Goal: Task Accomplishment & Management: Manage account settings

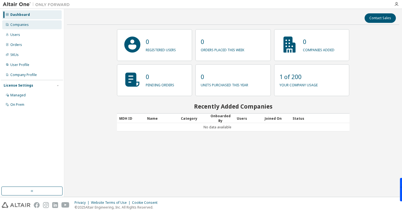
click at [28, 27] on div "Companies" at bounding box center [31, 24] width 59 height 9
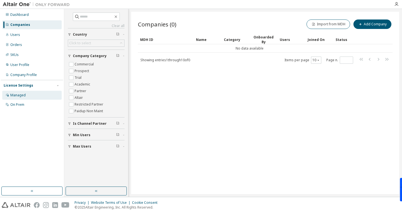
click at [24, 95] on div "Managed" at bounding box center [17, 95] width 15 height 4
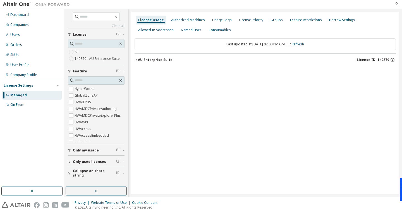
click at [136, 62] on button "AU Enterprise Suite License ID: 149879" at bounding box center [264, 60] width 261 height 12
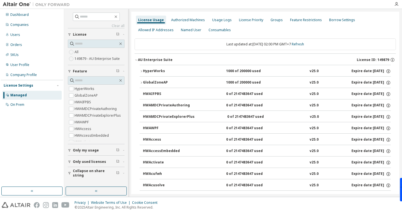
click at [89, 59] on label "149879 - AU Enterprise Suite" at bounding box center [97, 59] width 46 height 7
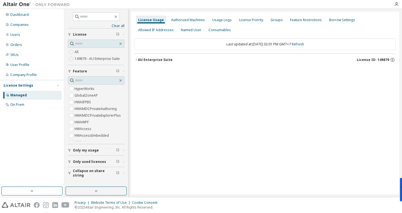
click at [135, 61] on icon "button" at bounding box center [135, 59] width 3 height 3
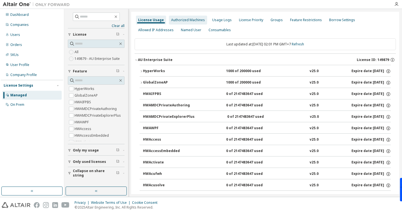
click at [185, 22] on div "Authorized Machines" at bounding box center [188, 20] width 38 height 9
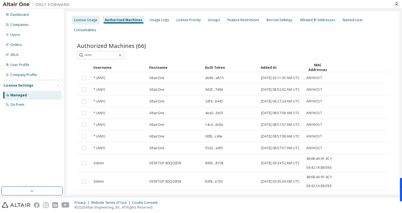
click at [79, 24] on div "License Usage" at bounding box center [86, 20] width 28 height 9
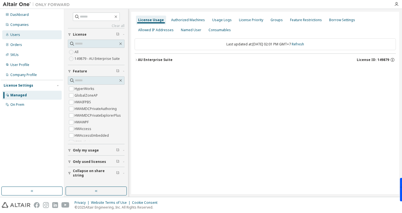
click at [24, 36] on div "Users" at bounding box center [31, 34] width 59 height 9
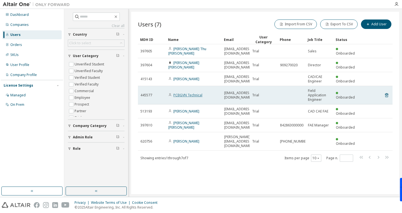
click at [193, 96] on link "PCBGVN Technical" at bounding box center [187, 95] width 29 height 5
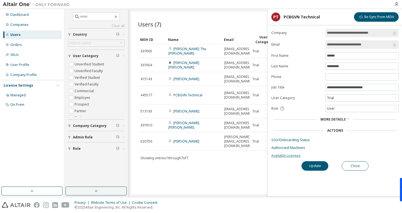
click at [286, 157] on link "Available Licenses" at bounding box center [334, 156] width 127 height 4
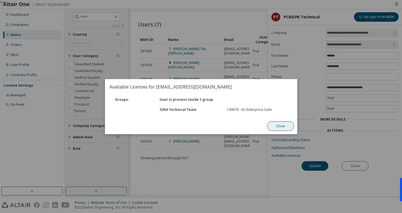
click at [285, 129] on button "Close" at bounding box center [280, 126] width 27 height 9
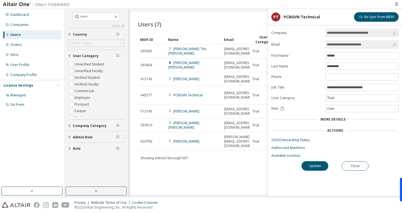
click at [342, 120] on span "More Details" at bounding box center [332, 119] width 25 height 5
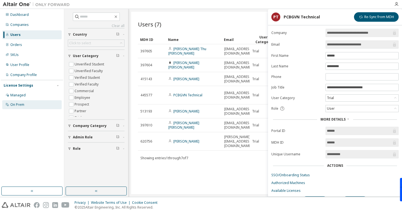
click at [23, 104] on div "On Prem" at bounding box center [17, 105] width 14 height 4
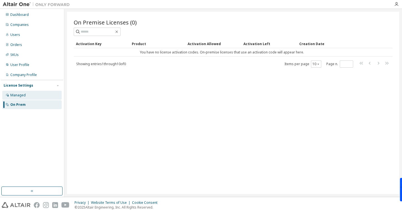
click at [17, 96] on div "Managed" at bounding box center [17, 95] width 15 height 4
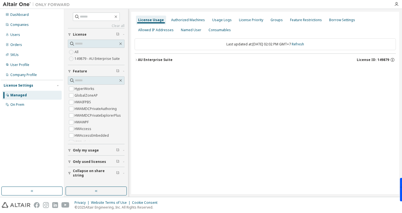
click at [108, 164] on div "Only used licenses" at bounding box center [98, 162] width 50 height 4
click at [393, 60] on icon "button" at bounding box center [392, 59] width 5 height 5
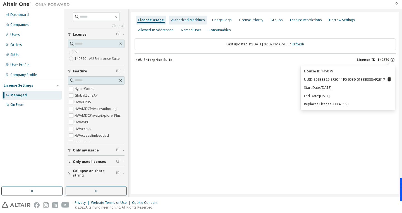
click at [195, 18] on div "Authorized Machines" at bounding box center [188, 20] width 34 height 4
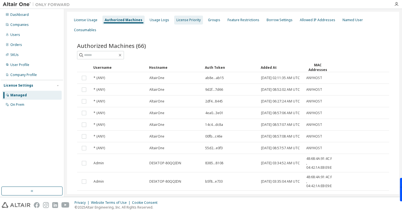
click at [190, 20] on div "License Priority" at bounding box center [188, 20] width 24 height 4
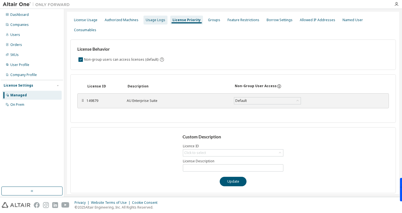
click at [143, 18] on div "Usage Logs" at bounding box center [155, 20] width 24 height 9
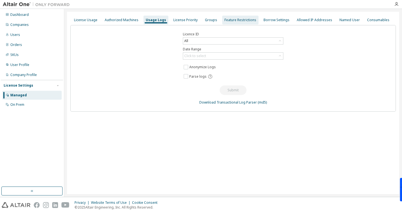
click at [231, 21] on div "Feature Restrictions" at bounding box center [240, 20] width 32 height 4
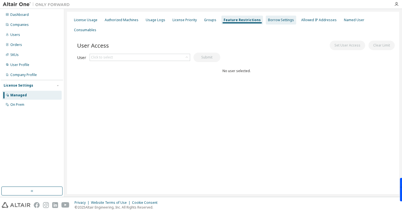
click at [273, 24] on div "Borrow Settings" at bounding box center [281, 20] width 30 height 9
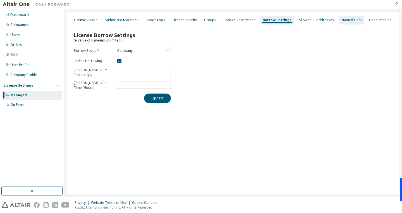
click at [341, 20] on div "Named User" at bounding box center [351, 20] width 20 height 4
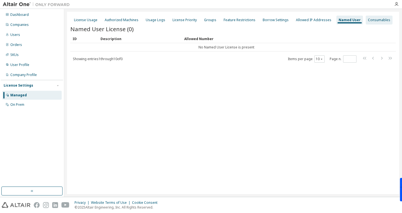
click at [373, 21] on div "Consumables" at bounding box center [379, 20] width 22 height 4
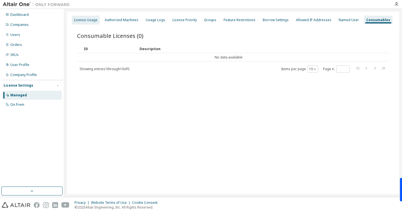
click at [86, 20] on div "License Usage" at bounding box center [85, 20] width 23 height 4
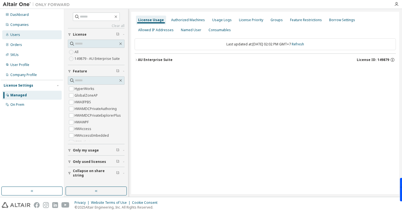
click at [17, 33] on div "Users" at bounding box center [15, 35] width 10 height 4
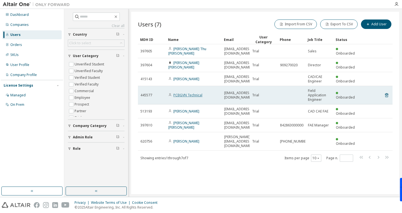
click at [190, 95] on link "PCBGVN Technical" at bounding box center [187, 95] width 29 height 5
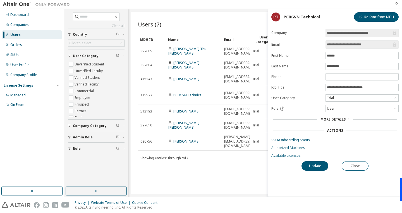
click at [288, 155] on link "Available Licenses" at bounding box center [334, 156] width 127 height 4
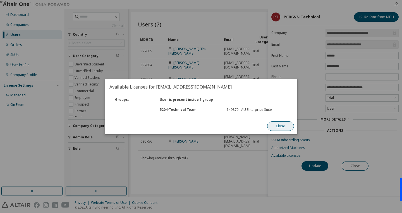
click at [278, 125] on button "Close" at bounding box center [280, 126] width 27 height 9
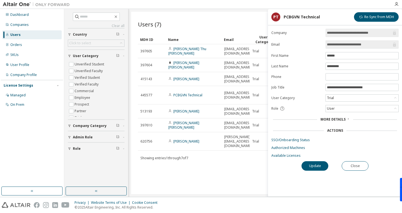
click at [218, 185] on div "Users (7) Import From CSV Export To CSV Add User Clear Load Save Save As Field …" at bounding box center [265, 103] width 268 height 183
click at [394, 5] on icon "button" at bounding box center [396, 4] width 4 height 4
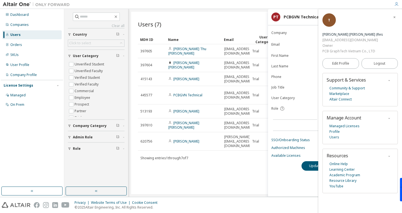
click at [189, 174] on div "Users (7) Import From CSV Export To CSV Add User Clear Load Save Save As Field …" at bounding box center [265, 103] width 268 height 183
click at [22, 16] on div "Dashboard" at bounding box center [19, 15] width 18 height 4
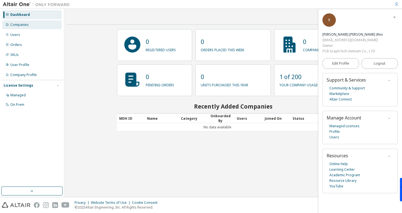
click at [21, 23] on div "Companies" at bounding box center [19, 25] width 18 height 4
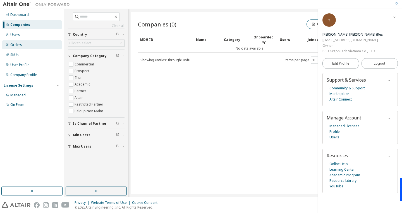
click at [25, 41] on div "Orders" at bounding box center [31, 44] width 59 height 9
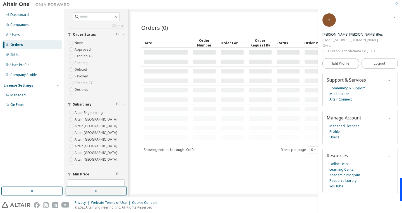
click at [395, 15] on icon "button" at bounding box center [393, 17] width 3 height 4
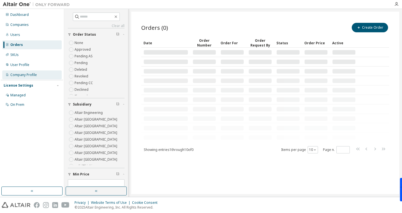
click at [35, 75] on div "Company Profile" at bounding box center [23, 75] width 26 height 4
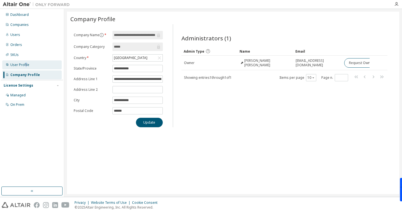
click at [26, 64] on div "User Profile" at bounding box center [19, 65] width 19 height 4
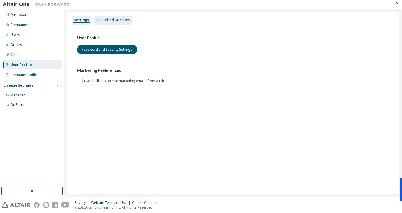
click at [104, 22] on div "Authorized Machines" at bounding box center [113, 20] width 34 height 4
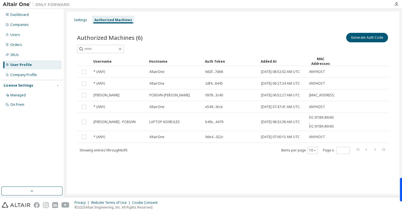
click at [69, 21] on div "Settings Authorized Machines Authorized Machines (6) Generate Auth Code Clear L…" at bounding box center [233, 103] width 332 height 183
click at [77, 19] on div "Settings" at bounding box center [80, 20] width 13 height 4
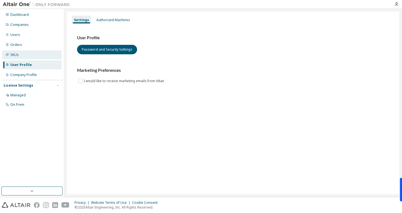
click at [18, 56] on div "SKUs" at bounding box center [14, 55] width 8 height 4
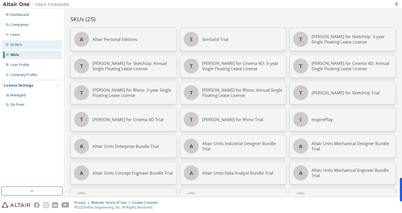
click at [22, 46] on div "Orders" at bounding box center [31, 44] width 59 height 9
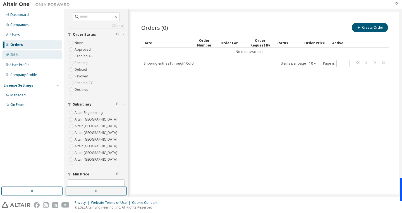
click at [21, 55] on div "SKUs" at bounding box center [31, 54] width 59 height 9
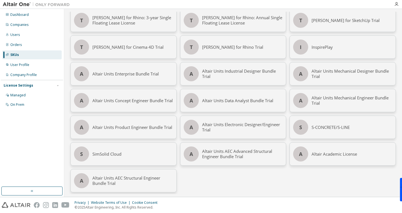
scroll to position [74, 0]
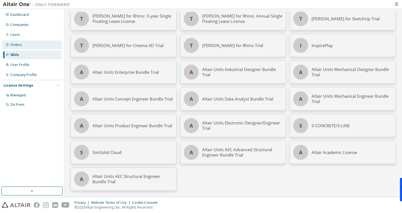
click at [15, 47] on div "Orders" at bounding box center [16, 45] width 12 height 4
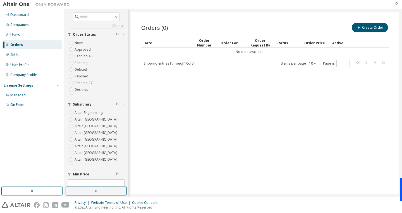
click at [17, 40] on div "Dashboard Companies Users Orders SKUs User Profile Company Profile License Sett…" at bounding box center [32, 60] width 62 height 100
click at [19, 34] on div "Users" at bounding box center [15, 35] width 10 height 4
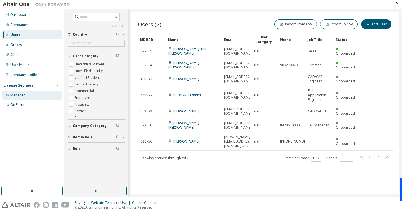
click at [24, 97] on div "Managed" at bounding box center [17, 95] width 15 height 4
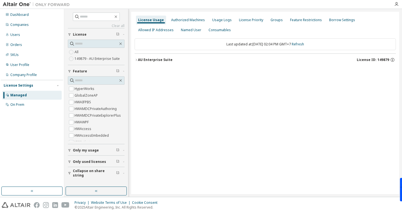
click at [400, 2] on div at bounding box center [396, 4] width 11 height 8
click at [396, 4] on icon "button" at bounding box center [396, 4] width 4 height 4
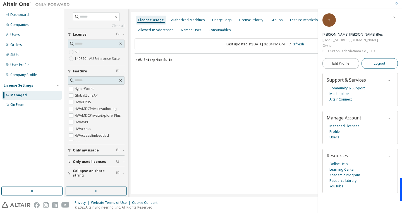
click at [381, 61] on span "Logout" at bounding box center [378, 64] width 11 height 6
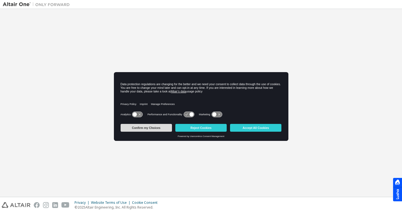
click at [151, 128] on button "Confirm my Choices" at bounding box center [145, 128] width 51 height 8
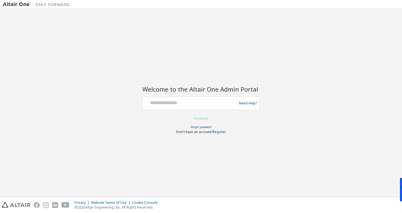
click at [189, 113] on form "Need Help? Please make sure that you provide your Global Login as email (e.g. @…" at bounding box center [200, 116] width 117 height 38
click at [190, 105] on input "text" at bounding box center [190, 102] width 91 height 8
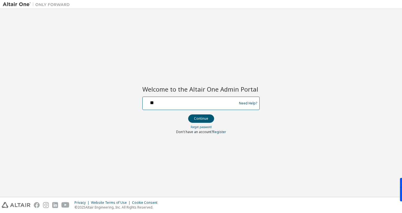
type input "*"
type input "**********"
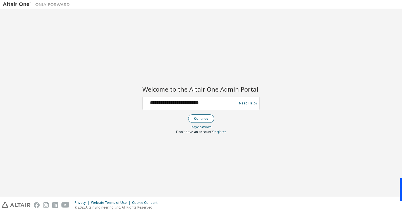
click at [204, 120] on button "Continue" at bounding box center [201, 119] width 26 height 8
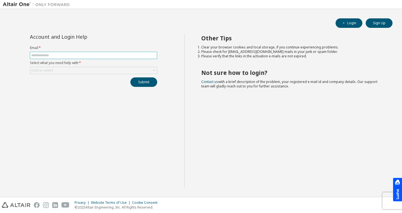
click at [68, 52] on span at bounding box center [93, 55] width 127 height 7
click at [68, 55] on input "text" at bounding box center [93, 55] width 124 height 4
type input "**********"
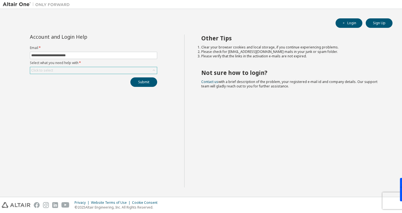
click at [66, 70] on div "Click to select" at bounding box center [93, 70] width 127 height 7
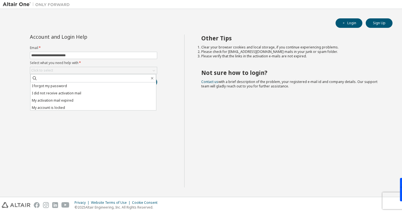
drag, startPoint x: 73, startPoint y: 84, endPoint x: 80, endPoint y: 86, distance: 8.0
click at [73, 84] on li "I forgot my password" at bounding box center [93, 86] width 126 height 7
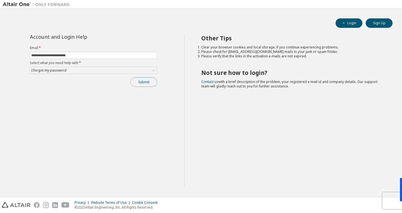
click at [146, 84] on button "Submit" at bounding box center [143, 82] width 27 height 9
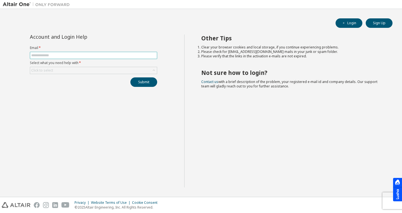
click at [44, 52] on span at bounding box center [93, 55] width 127 height 7
click at [46, 55] on input "text" at bounding box center [93, 55] width 124 height 4
type input "*"
type input "**********"
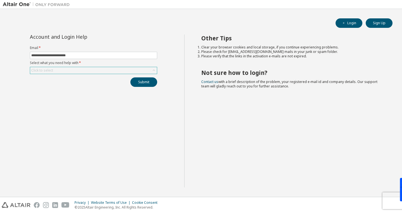
click at [87, 72] on div "Click to select" at bounding box center [93, 70] width 127 height 7
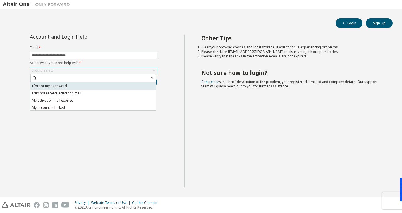
click at [90, 87] on li "I forgot my password" at bounding box center [93, 86] width 126 height 7
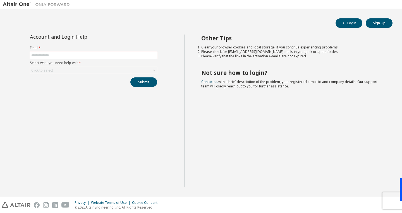
click at [94, 53] on input "text" at bounding box center [93, 55] width 124 height 4
type input "*"
type input "**********"
click at [51, 69] on div "Click to select" at bounding box center [42, 70] width 22 height 4
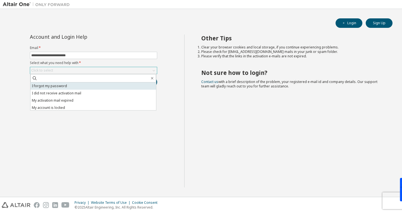
click at [60, 87] on li "I forgot my password" at bounding box center [93, 86] width 126 height 7
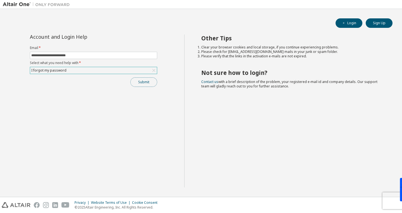
click at [141, 83] on button "Submit" at bounding box center [143, 82] width 27 height 9
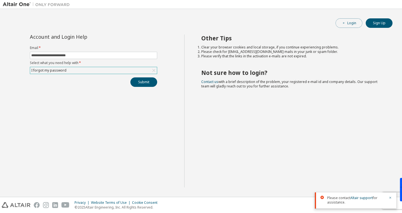
click at [351, 23] on button "Login" at bounding box center [348, 22] width 27 height 9
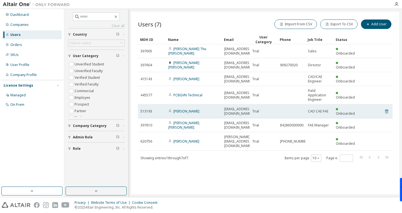
click at [386, 112] on icon at bounding box center [386, 111] width 5 height 7
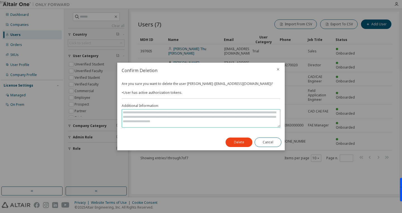
click at [250, 118] on textarea at bounding box center [201, 119] width 158 height 18
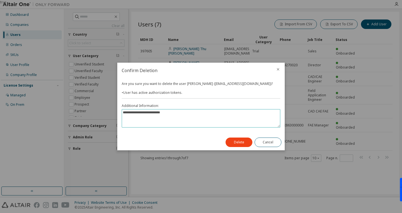
type textarea "**********"
click at [238, 148] on div "Delete Cancel" at bounding box center [253, 142] width 62 height 16
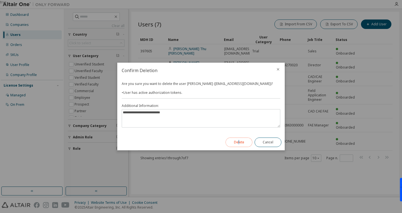
click at [239, 145] on button "Delete" at bounding box center [238, 142] width 27 height 9
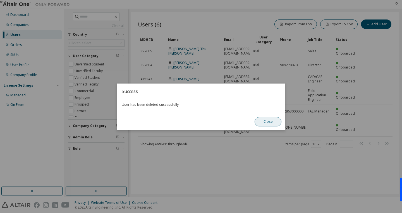
click at [258, 123] on button "Close" at bounding box center [267, 121] width 27 height 9
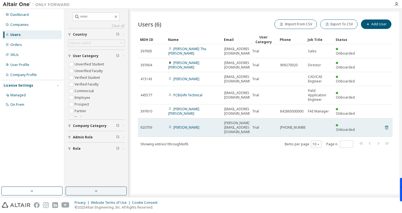
click at [384, 124] on icon at bounding box center [386, 127] width 5 height 7
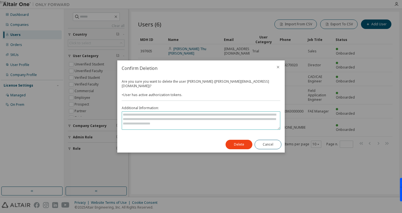
click at [175, 118] on textarea at bounding box center [201, 121] width 158 height 18
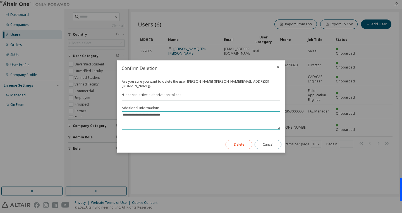
type textarea "**********"
click at [237, 141] on button "Delete" at bounding box center [238, 144] width 27 height 9
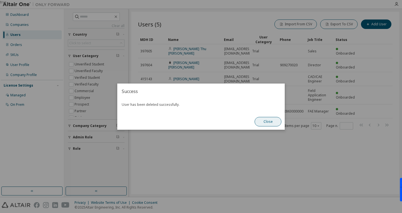
click at [272, 122] on button "Close" at bounding box center [267, 121] width 27 height 9
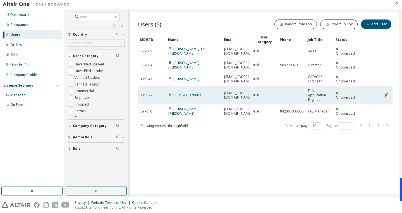
click at [194, 97] on link "PCBGVN Technical" at bounding box center [187, 95] width 29 height 5
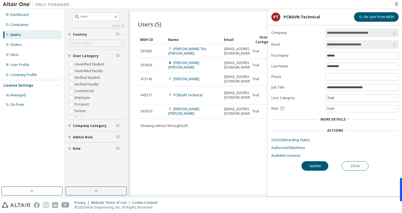
click at [339, 117] on span "More Details" at bounding box center [332, 119] width 25 height 5
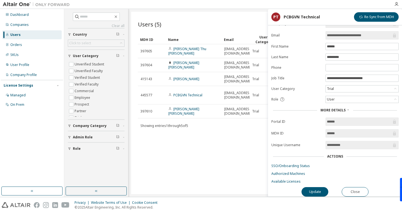
scroll to position [12, 0]
click at [297, 164] on link "SSO/Onboarding Status" at bounding box center [334, 166] width 127 height 4
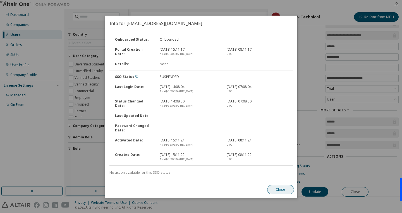
click at [276, 190] on button "Close" at bounding box center [280, 189] width 27 height 9
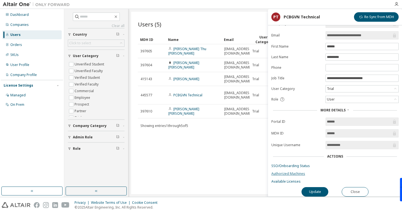
click at [301, 172] on link "Authorized Machines" at bounding box center [334, 174] width 127 height 4
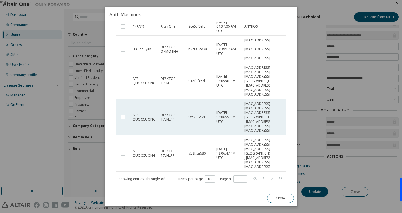
scroll to position [182, 0]
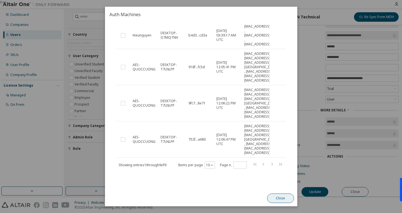
click at [284, 196] on button "Close" at bounding box center [280, 198] width 27 height 9
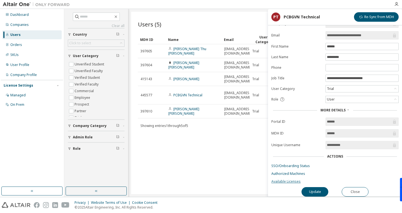
click at [286, 180] on link "Available Licenses" at bounding box center [334, 182] width 127 height 4
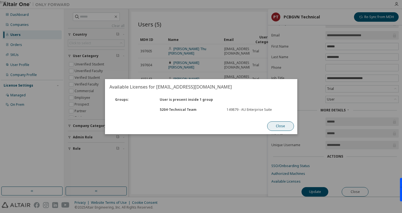
click at [277, 125] on button "Close" at bounding box center [280, 126] width 27 height 9
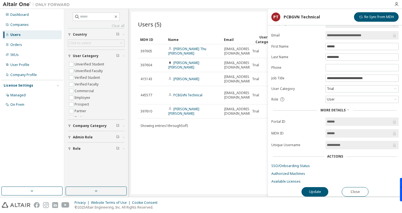
click at [199, 170] on div "Users (5) Import From CSV Export To CSV Add User Clear Load Save Save As Field …" at bounding box center [265, 103] width 268 height 183
drag, startPoint x: 380, startPoint y: 32, endPoint x: 311, endPoint y: 33, distance: 69.2
click at [311, 33] on form "**********" at bounding box center [334, 102] width 127 height 165
click at [357, 188] on button "Close" at bounding box center [354, 191] width 27 height 9
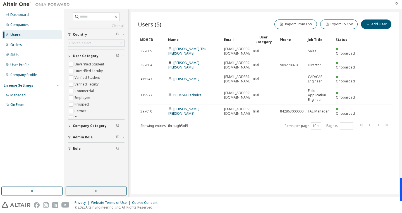
click at [227, 163] on div "Users (5) Import From CSV Export To CSV Add User Clear Load Save Save As Field …" at bounding box center [265, 103] width 268 height 183
